Goal: Transaction & Acquisition: Subscribe to service/newsletter

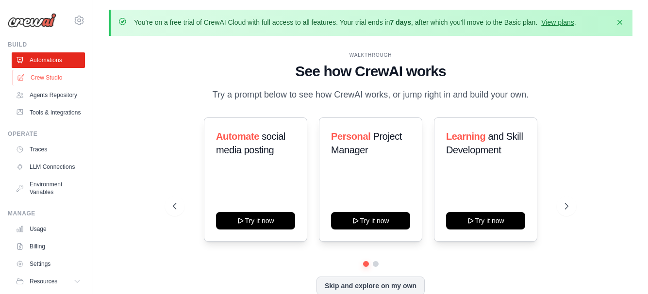
click at [45, 77] on link "Crew Studio" at bounding box center [49, 78] width 73 height 16
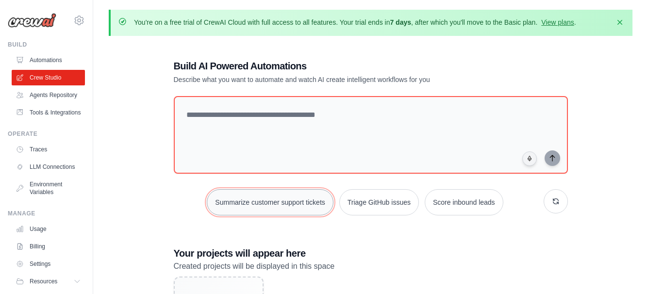
click at [278, 208] on button "Summarize customer support tickets" at bounding box center [270, 202] width 126 height 26
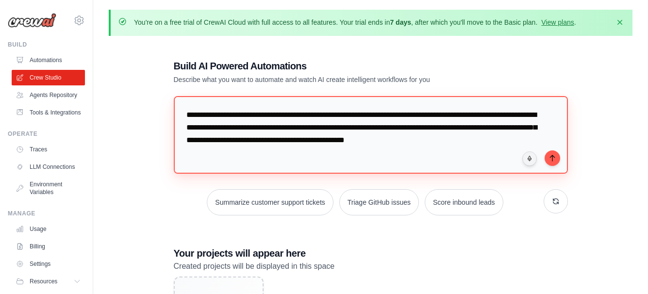
click at [391, 151] on textarea "**********" at bounding box center [371, 135] width 394 height 78
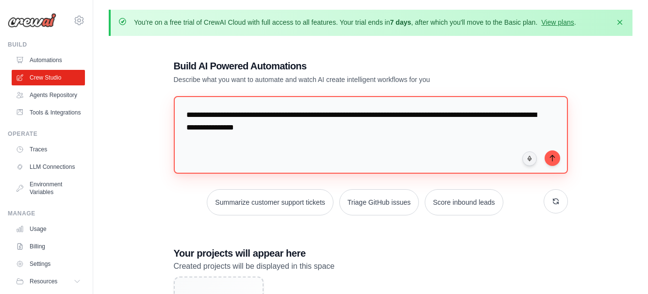
click at [312, 125] on textarea "**********" at bounding box center [371, 135] width 394 height 78
type textarea "**********"
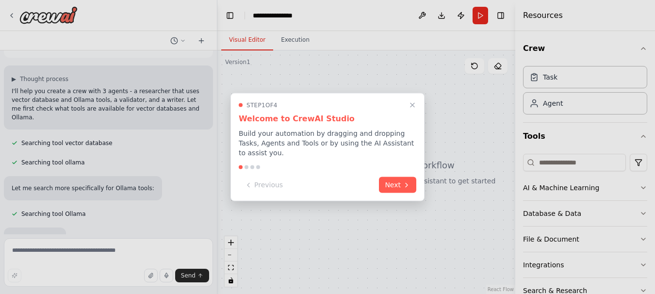
scroll to position [69, 0]
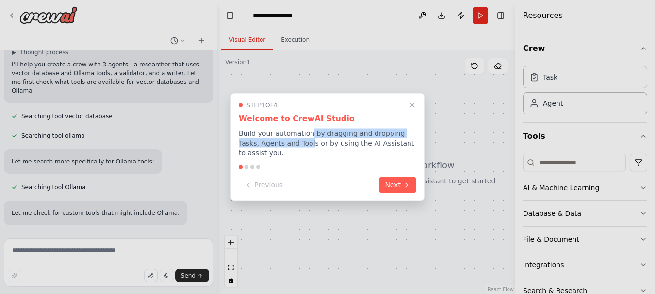
drag, startPoint x: 0, startPoint y: 0, endPoint x: 291, endPoint y: 148, distance: 326.7
click at [291, 148] on p "Build your automation by dragging and dropping Tasks, Agents and Tools or by us…" at bounding box center [328, 143] width 178 height 29
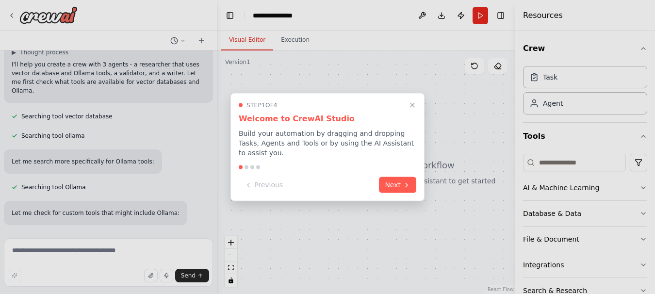
click at [305, 182] on div "Previous Next" at bounding box center [328, 185] width 178 height 16
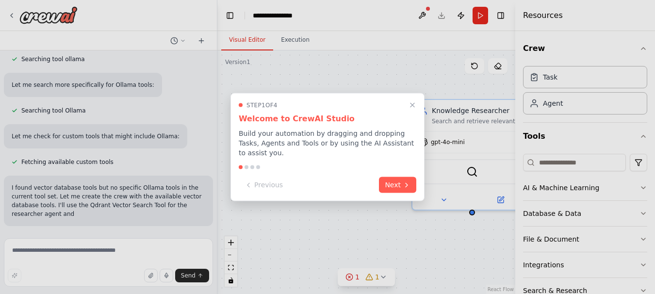
scroll to position [154, 0]
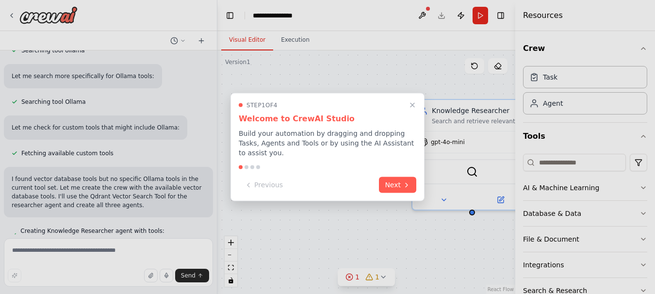
click at [212, 110] on div at bounding box center [327, 147] width 655 height 294
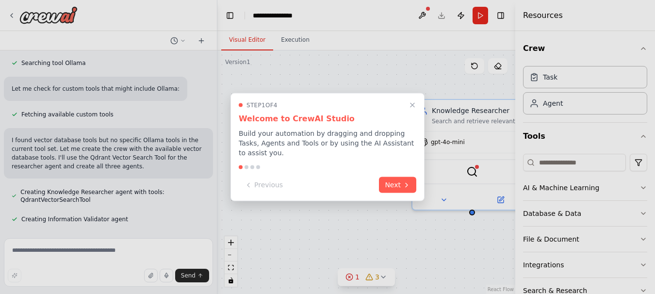
scroll to position [245, 0]
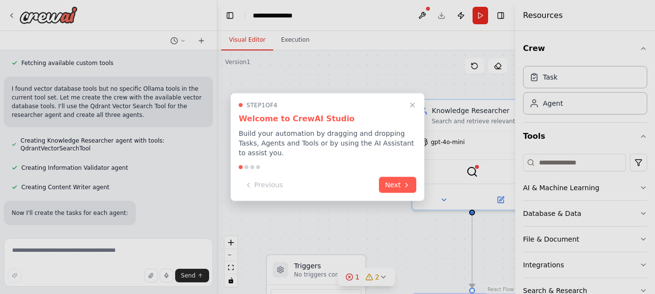
drag, startPoint x: 214, startPoint y: 164, endPoint x: 214, endPoint y: 176, distance: 12.6
click at [214, 176] on div at bounding box center [327, 147] width 655 height 294
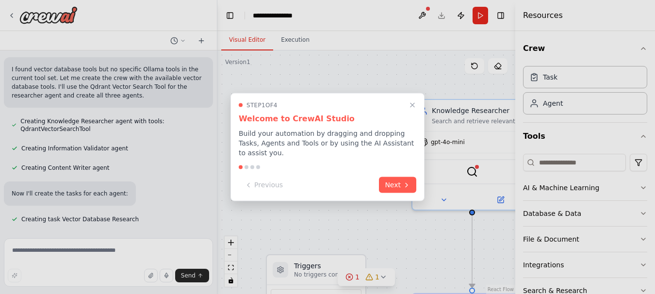
scroll to position [283, 0]
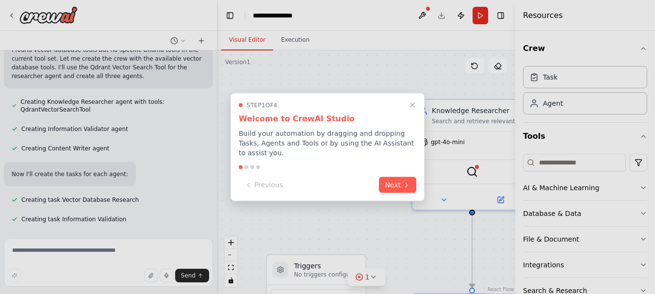
drag, startPoint x: 212, startPoint y: 217, endPoint x: 210, endPoint y: 224, distance: 8.0
click at [210, 224] on div at bounding box center [327, 147] width 655 height 294
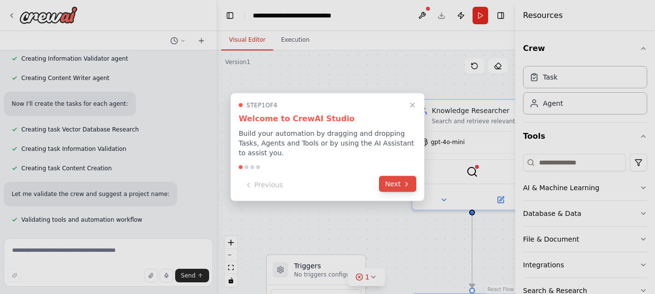
scroll to position [354, 0]
click at [405, 180] on icon at bounding box center [407, 184] width 8 height 8
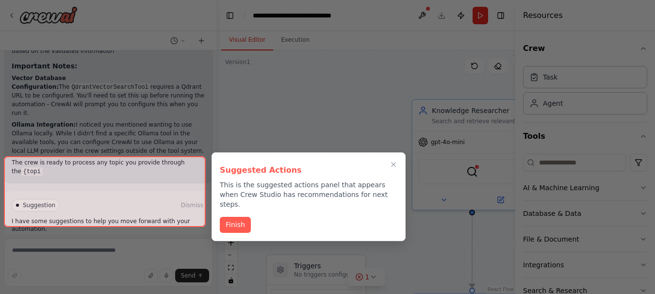
scroll to position [739, 0]
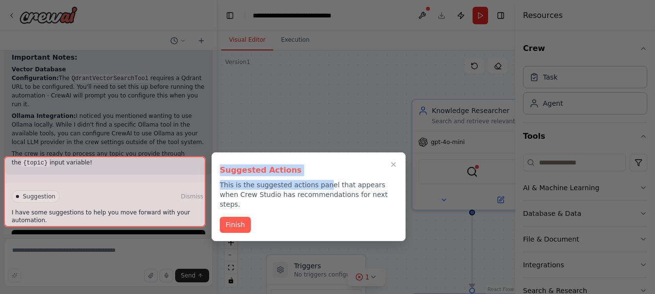
drag, startPoint x: 220, startPoint y: 170, endPoint x: 319, endPoint y: 182, distance: 99.3
click at [319, 182] on div "Suggested Actions This is the suggested actions panel that appears when Crew St…" at bounding box center [309, 185] width 178 height 49
click at [340, 185] on p "This is the suggested actions panel that appears when Crew Studio has recommend…" at bounding box center [309, 194] width 178 height 29
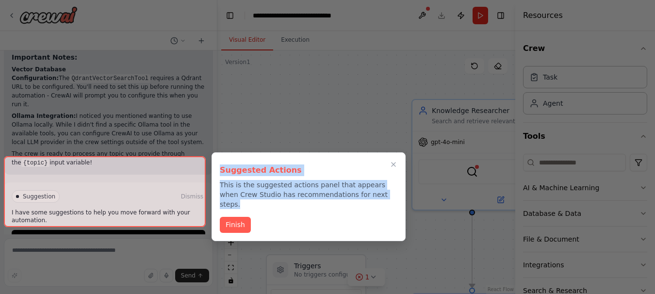
drag, startPoint x: 371, startPoint y: 193, endPoint x: 217, endPoint y: 173, distance: 154.6
click at [217, 173] on div "Suggested Actions This is the suggested actions panel that appears when Crew St…" at bounding box center [309, 196] width 194 height 89
click at [289, 192] on p "This is the suggested actions panel that appears when Crew Studio has recommend…" at bounding box center [309, 194] width 178 height 29
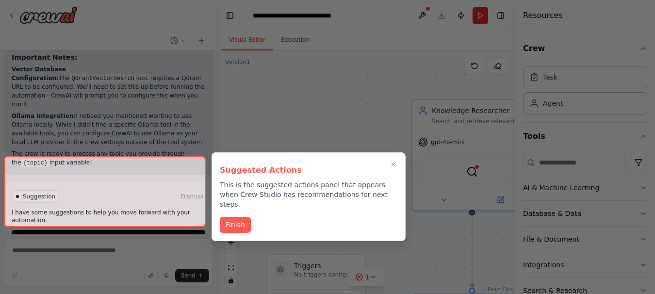
click at [289, 203] on div "Suggested Actions This is the suggested actions panel that appears when Crew St…" at bounding box center [309, 196] width 194 height 89
click at [424, 142] on div at bounding box center [327, 147] width 655 height 294
click at [241, 216] on button "Finish" at bounding box center [235, 224] width 31 height 16
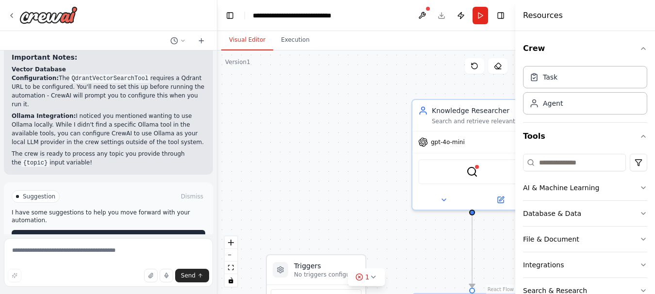
click at [130, 234] on span "Run Automation" at bounding box center [112, 238] width 47 height 8
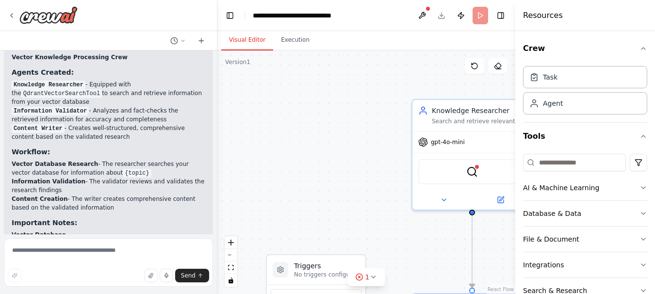
scroll to position [660, 0]
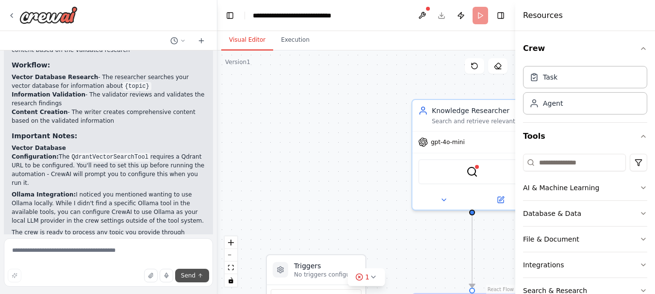
click at [195, 274] on span "Send" at bounding box center [188, 276] width 15 height 8
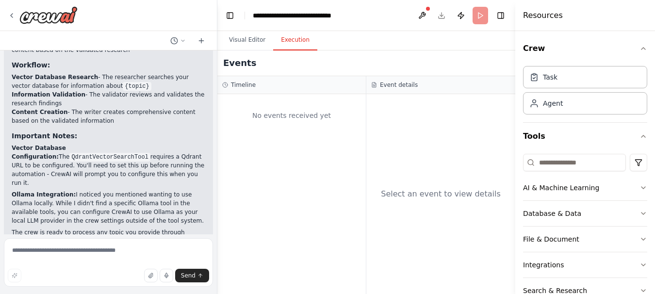
click at [291, 39] on button "Execution" at bounding box center [295, 40] width 44 height 20
click at [242, 36] on button "Visual Editor" at bounding box center [247, 40] width 52 height 20
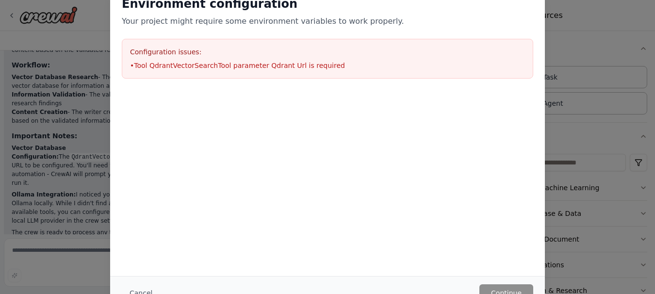
click at [84, 35] on div "Environment configuration Your project might require some environment variables…" at bounding box center [327, 147] width 655 height 294
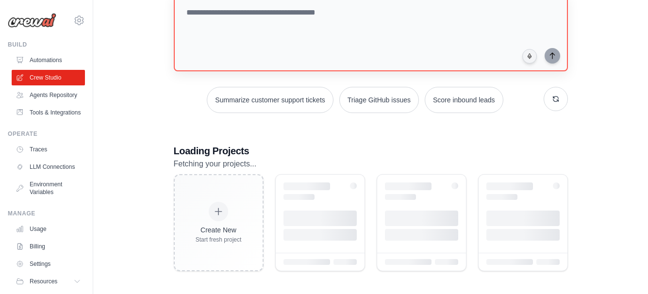
scroll to position [105, 0]
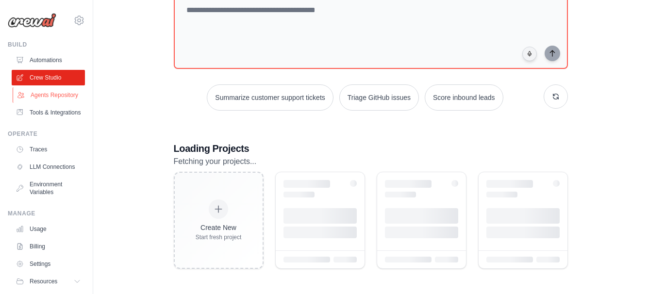
click at [39, 100] on link "Agents Repository" at bounding box center [49, 95] width 73 height 16
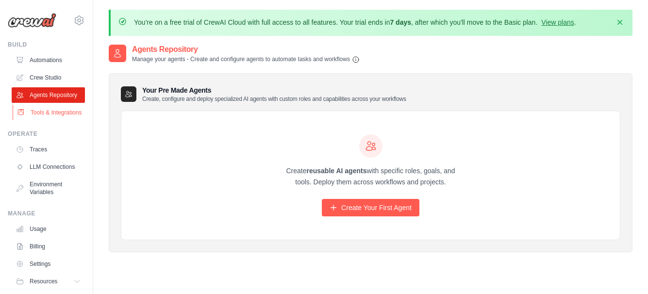
click at [53, 120] on link "Tools & Integrations" at bounding box center [49, 113] width 73 height 16
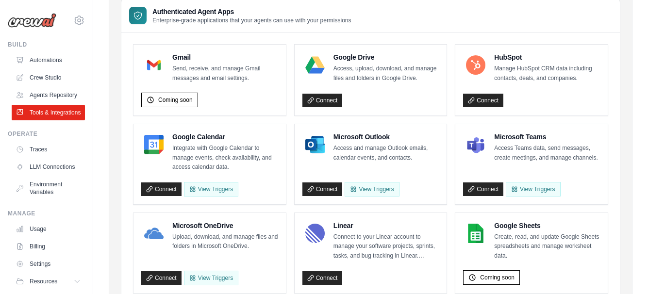
scroll to position [68, 0]
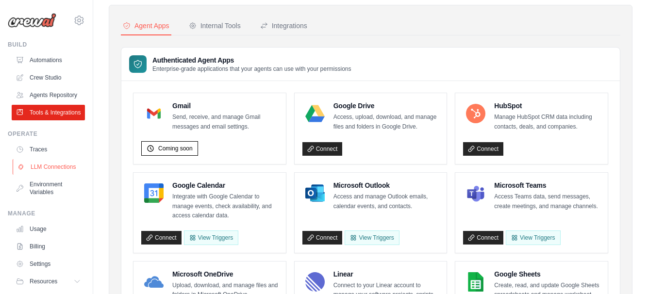
click at [39, 175] on link "LLM Connections" at bounding box center [49, 167] width 73 height 16
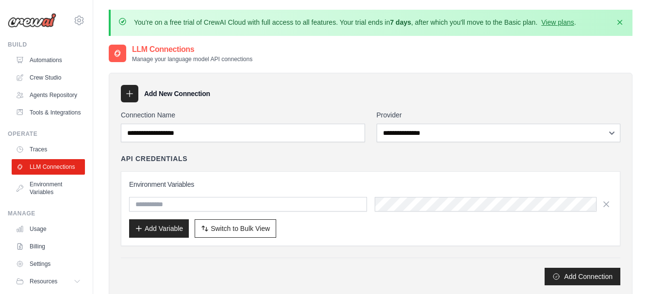
click at [129, 97] on icon at bounding box center [130, 94] width 10 height 10
click at [555, 25] on link "View plans" at bounding box center [557, 22] width 33 height 8
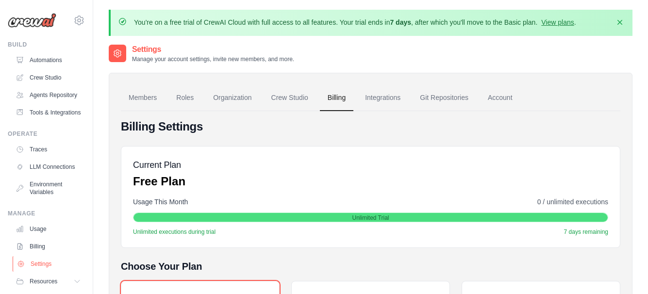
click at [51, 272] on link "Settings" at bounding box center [49, 264] width 73 height 16
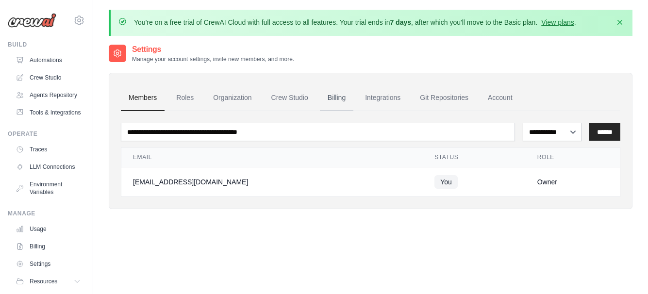
click at [332, 94] on link "Billing" at bounding box center [336, 98] width 33 height 26
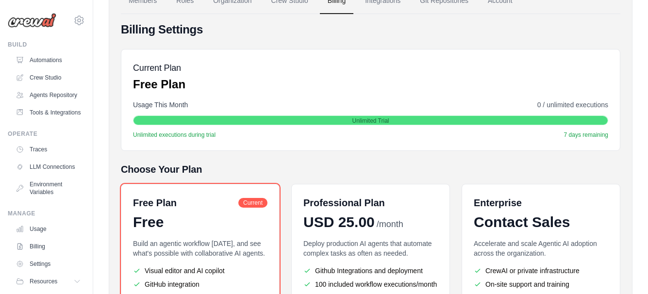
scroll to position [146, 0]
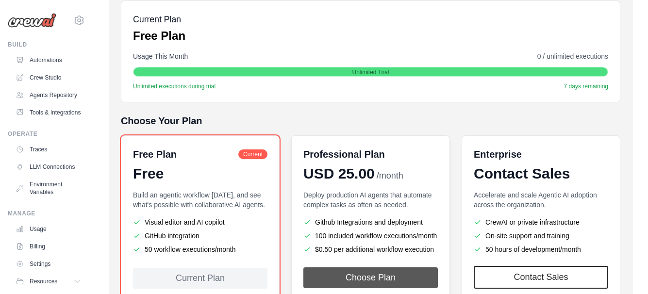
click at [375, 274] on button "Choose Plan" at bounding box center [370, 277] width 134 height 21
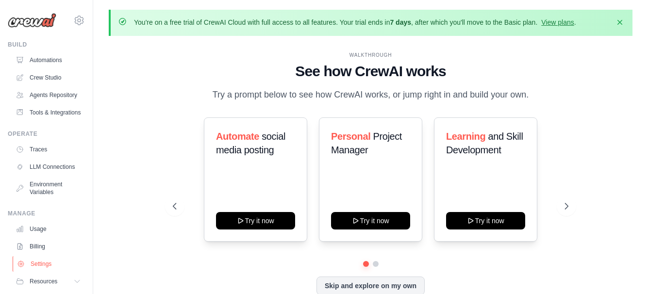
click at [48, 272] on link "Settings" at bounding box center [49, 264] width 73 height 16
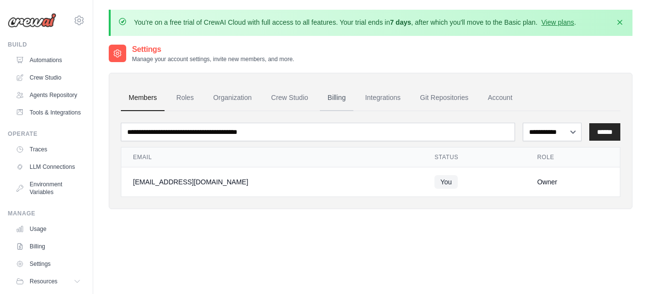
click at [330, 91] on link "Billing" at bounding box center [336, 98] width 33 height 26
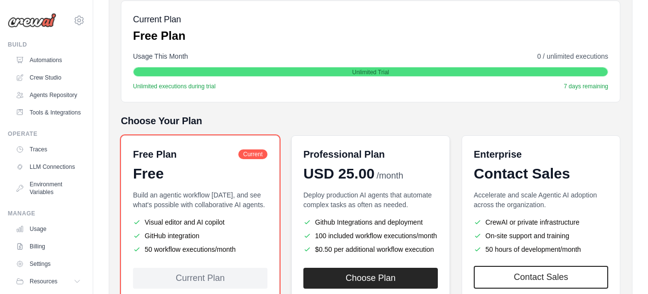
click at [341, 245] on li "$0.50 per additional workflow execution" at bounding box center [370, 250] width 134 height 10
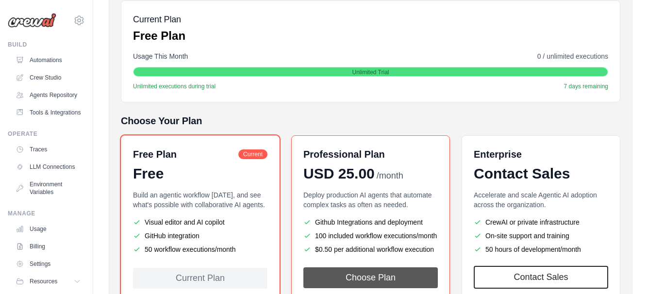
click at [356, 274] on button "Choose Plan" at bounding box center [370, 277] width 134 height 21
